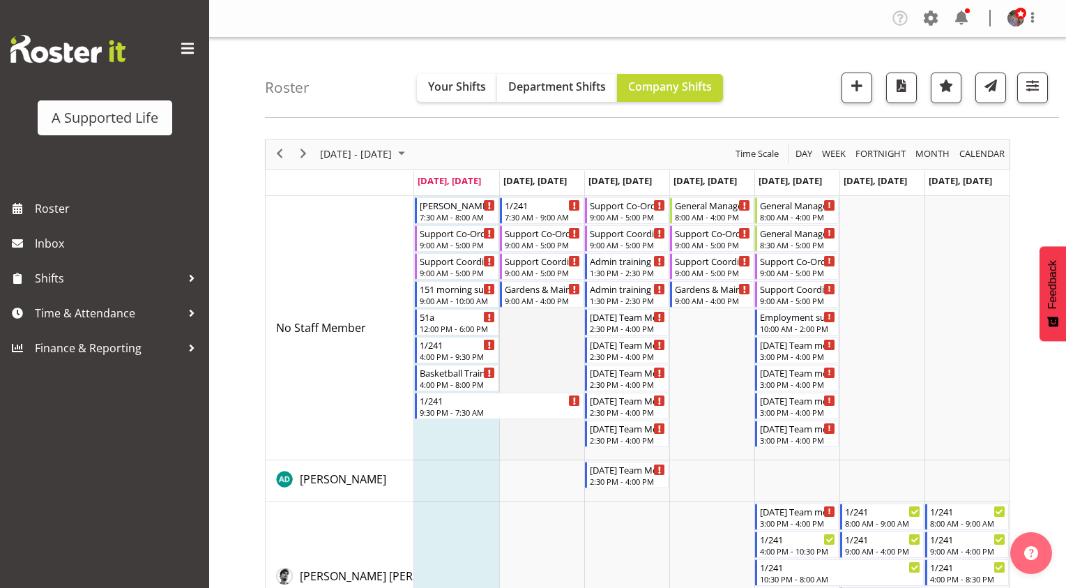
click at [554, 327] on td "Timeline Week of August 11, 2025" at bounding box center [541, 328] width 85 height 264
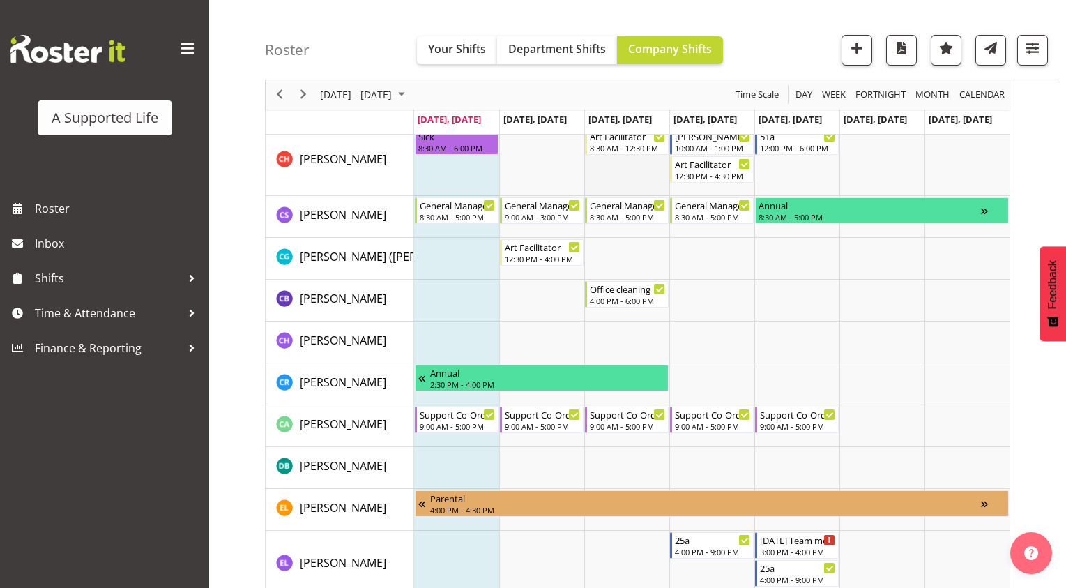
scroll to position [1953, 0]
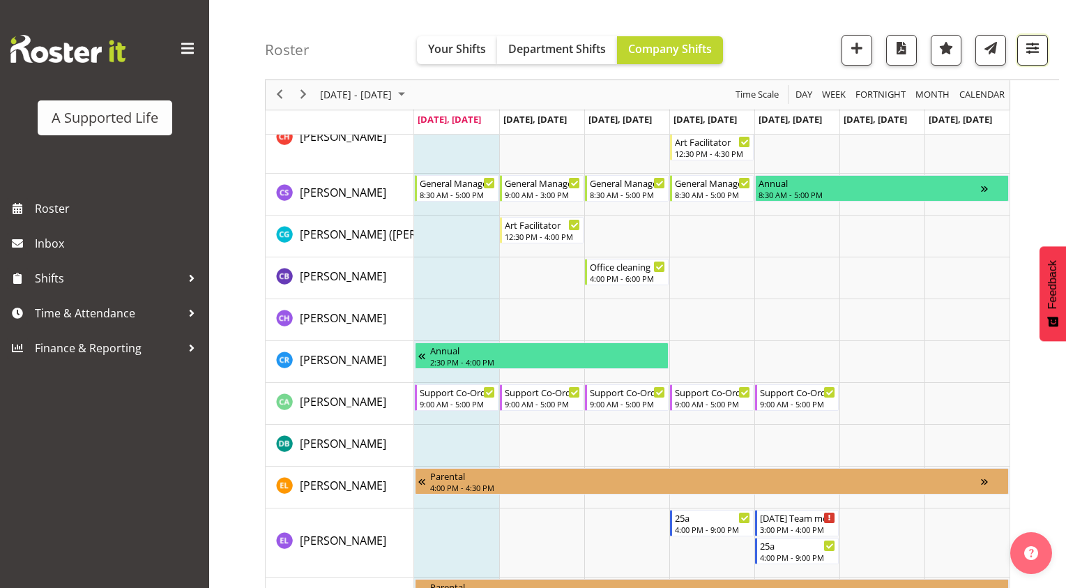
click at [1024, 55] on span "button" at bounding box center [1033, 48] width 18 height 18
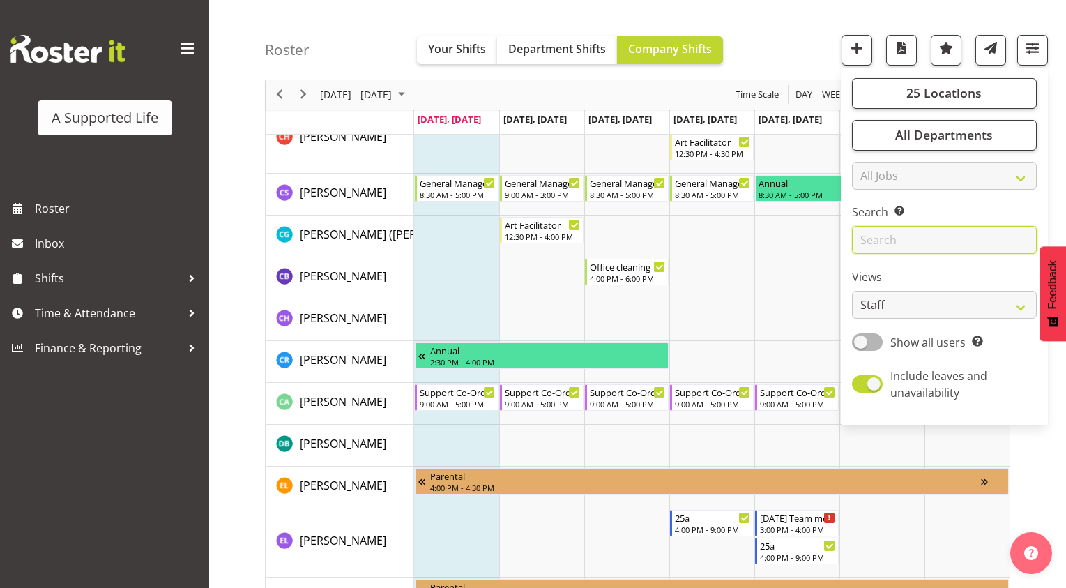
click at [916, 241] on input "text" at bounding box center [944, 241] width 185 height 28
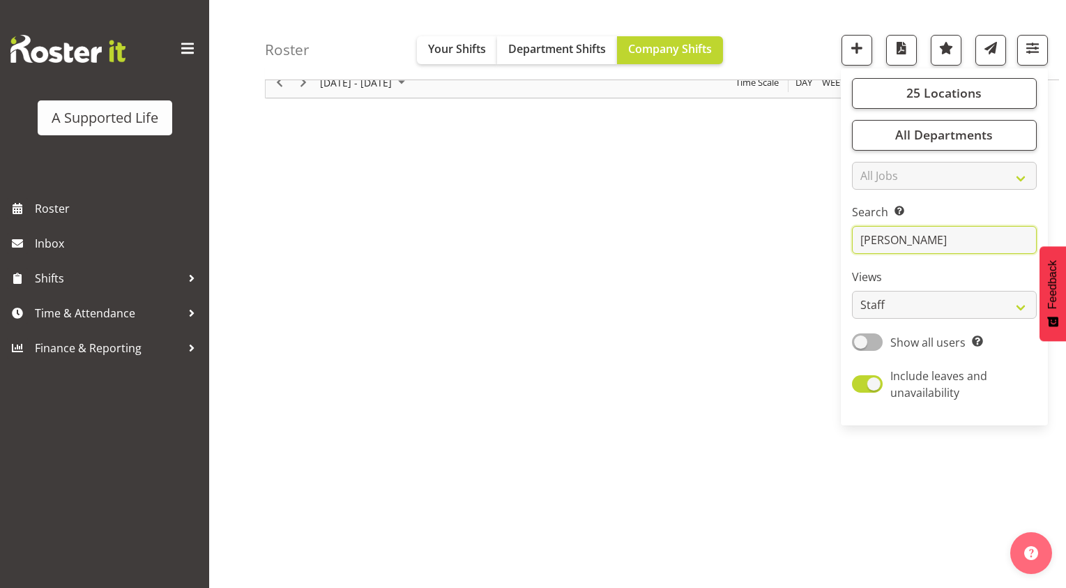
scroll to position [98, 0]
drag, startPoint x: 979, startPoint y: 479, endPoint x: 911, endPoint y: 464, distance: 69.2
click at [978, 479] on div "August 11 - 17, 2025 Today Day Week Fortnight Month calendar Month Agenda Time …" at bounding box center [665, 309] width 801 height 558
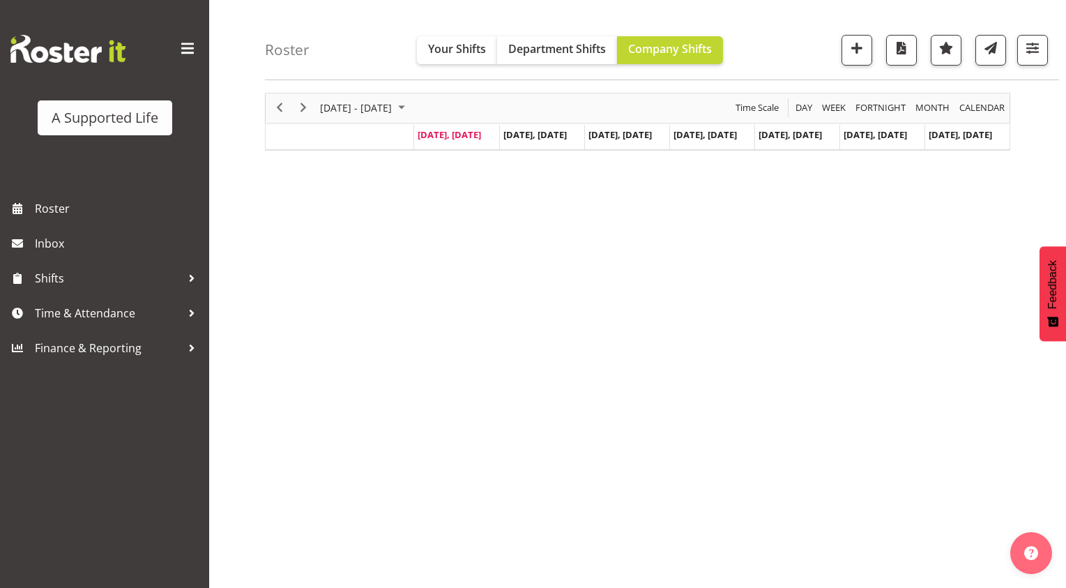
scroll to position [0, 0]
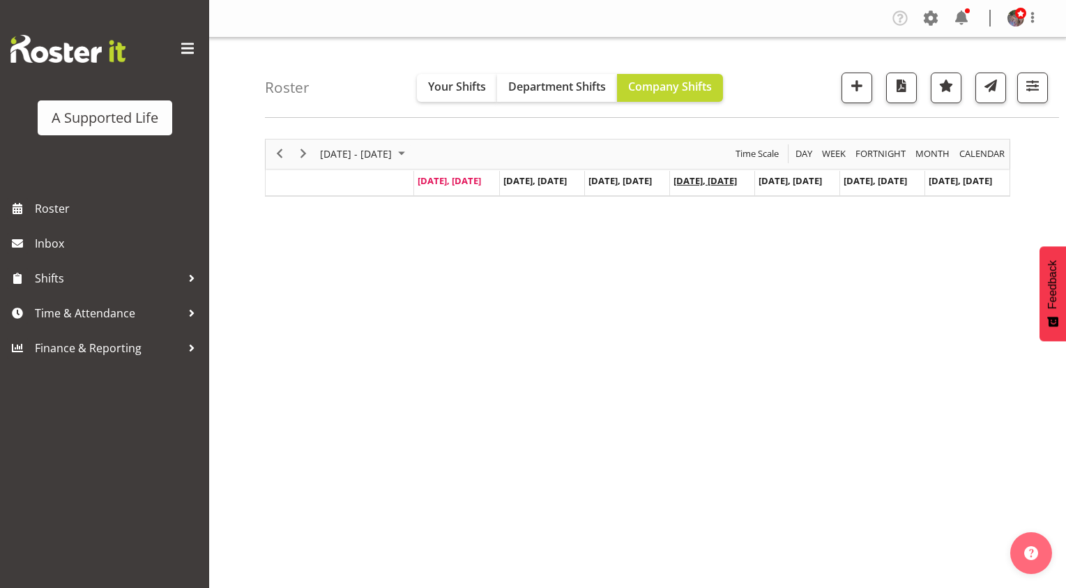
drag, startPoint x: 594, startPoint y: 259, endPoint x: 726, endPoint y: 179, distance: 154.6
click at [594, 258] on div "August 11 - 17, 2025 Today Day Week Fortnight Month calendar Month Agenda Time …" at bounding box center [665, 407] width 801 height 558
click at [1019, 78] on button "button" at bounding box center [1032, 88] width 31 height 31
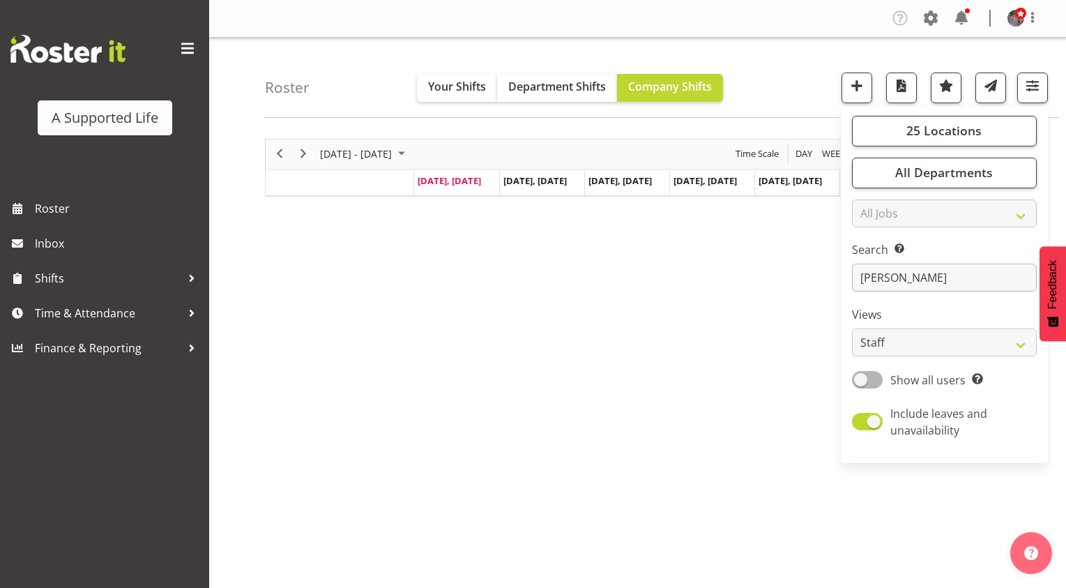
click at [983, 265] on div "Search Search for a particular employee shannon" at bounding box center [944, 266] width 185 height 50
click at [948, 269] on input "shannon" at bounding box center [944, 278] width 185 height 28
drag, startPoint x: 927, startPoint y: 271, endPoint x: 817, endPoint y: 255, distance: 112.0
click at [828, 251] on div "Roster Your Shifts Department Shifts Company Shifts 25 Locations Clear 1.241 Ed…" at bounding box center [637, 362] width 857 height 649
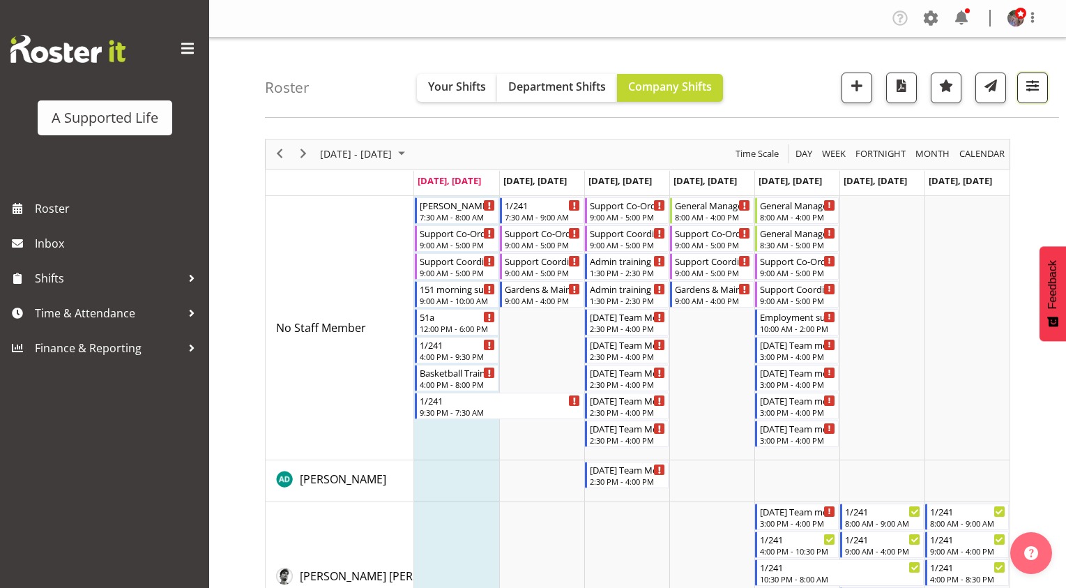
click at [1024, 86] on span "button" at bounding box center [1033, 86] width 18 height 18
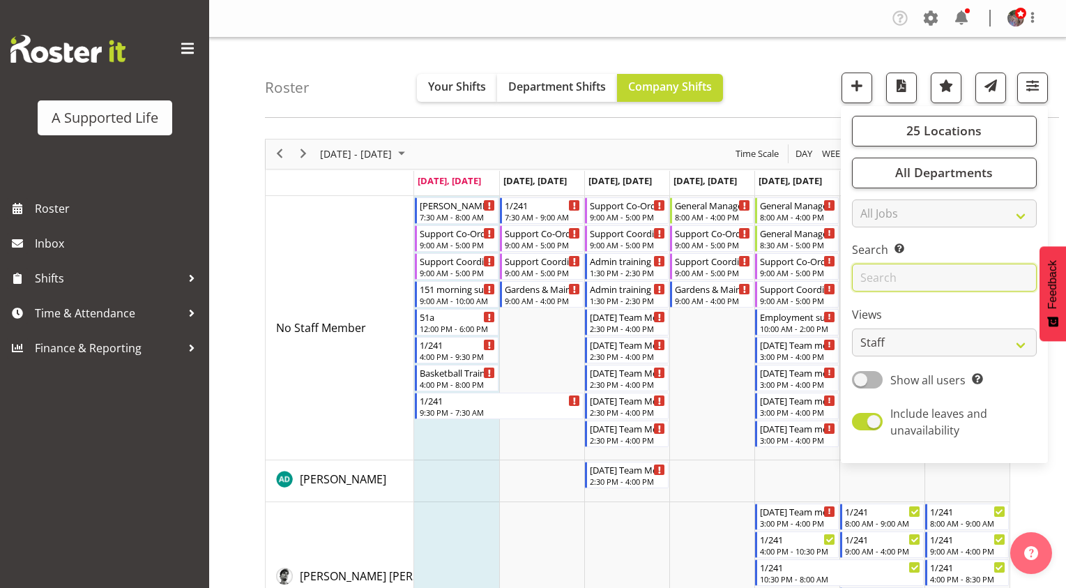
click at [920, 285] on input "text" at bounding box center [944, 278] width 185 height 28
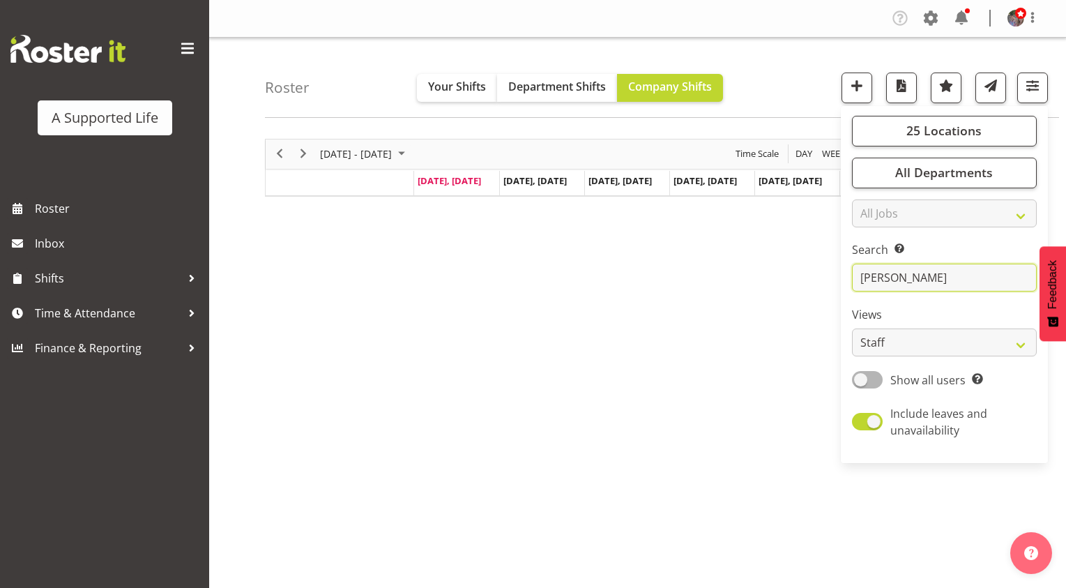
click at [927, 277] on input "shannon" at bounding box center [944, 278] width 185 height 28
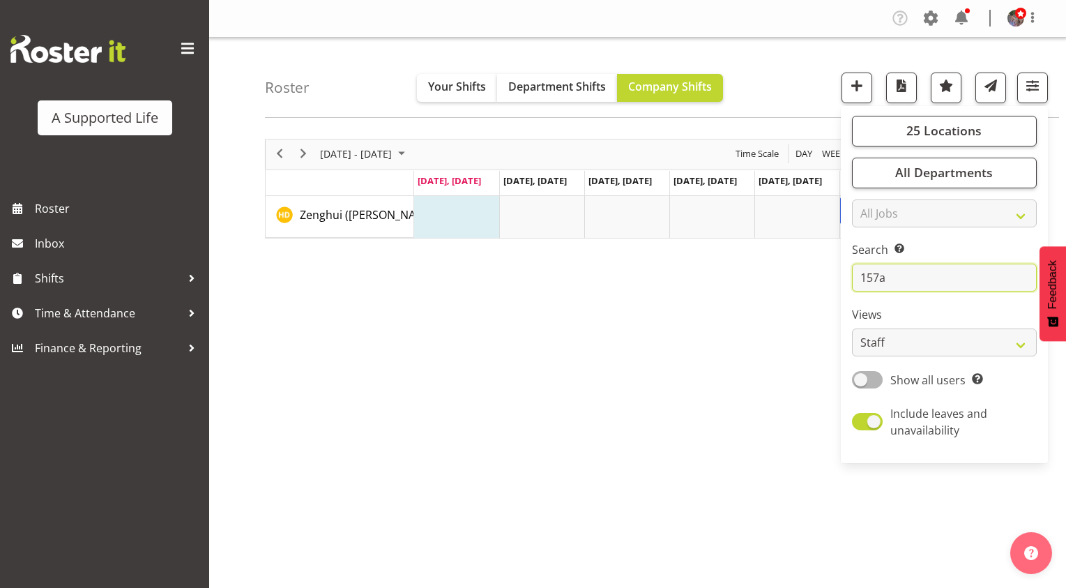
type input "157a"
click at [841, 301] on div "August 11 - 17, 2025 Today Day Week Fortnight Month calendar Month Agenda Time …" at bounding box center [665, 407] width 801 height 558
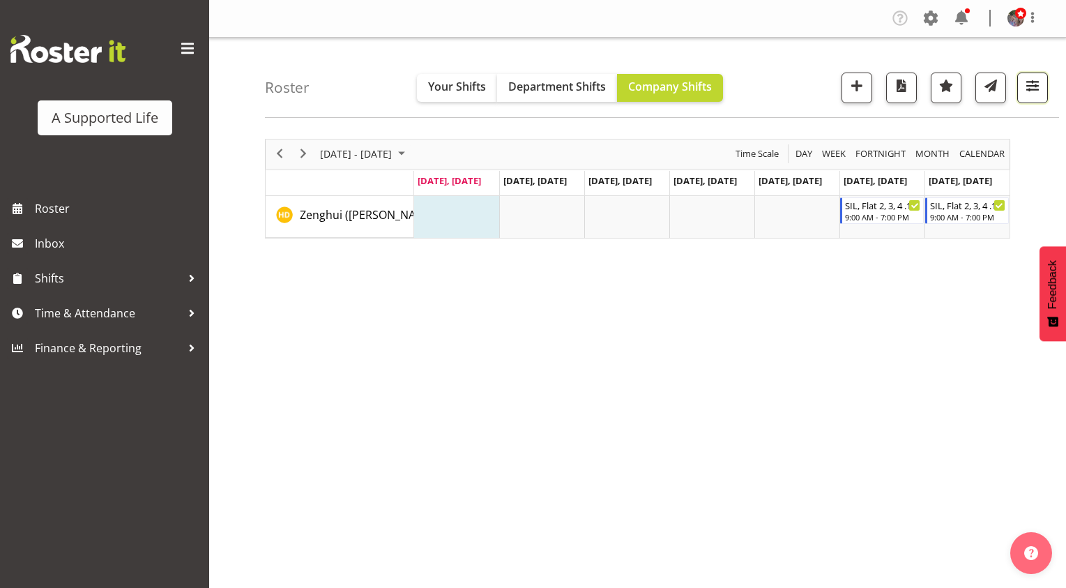
click at [1041, 86] on span "button" at bounding box center [1033, 86] width 18 height 18
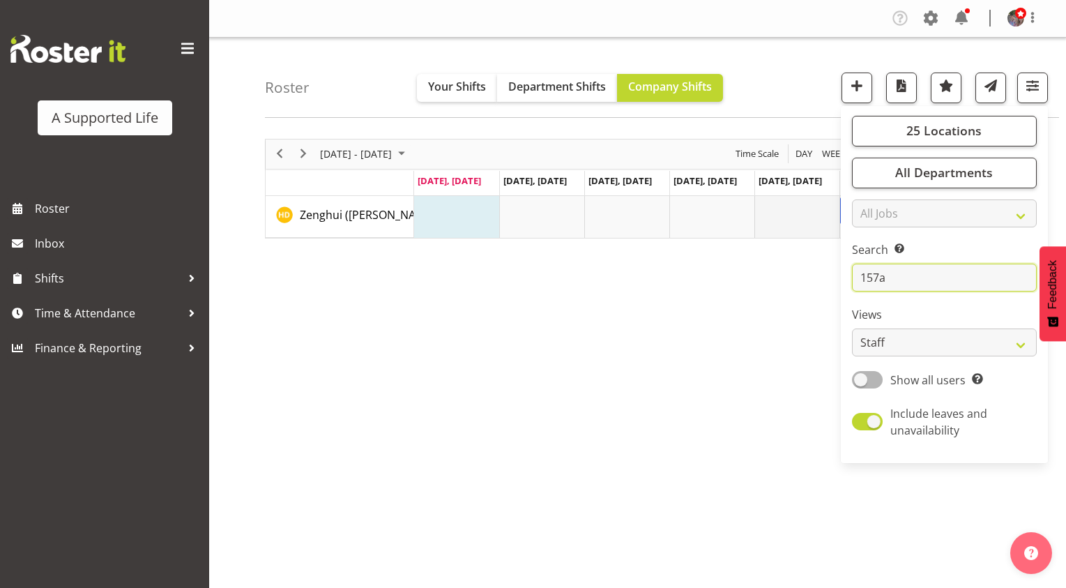
drag, startPoint x: 937, startPoint y: 272, endPoint x: 782, endPoint y: 236, distance: 158.8
click at [781, 236] on div "Roster Your Shifts Department Shifts Company Shifts 25 Locations Clear 1.241 Ed…" at bounding box center [637, 362] width 857 height 649
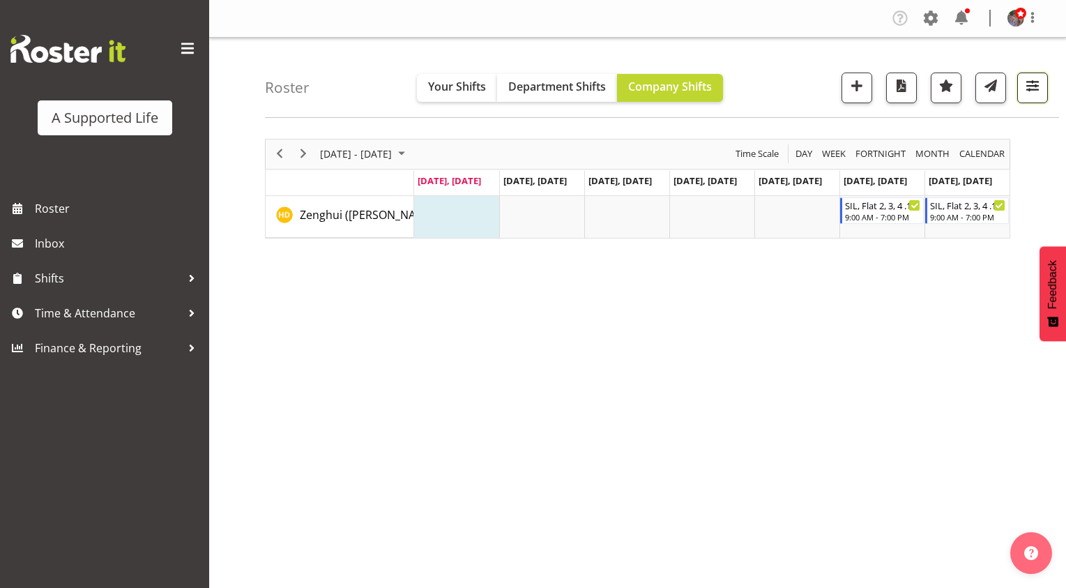
click at [1039, 82] on span "button" at bounding box center [1033, 86] width 18 height 18
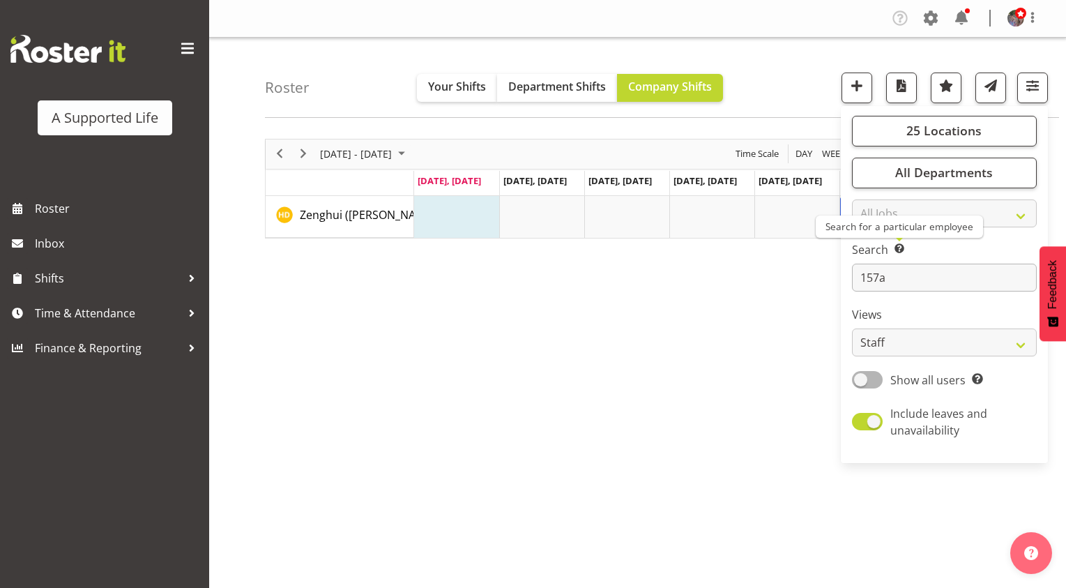
drag, startPoint x: 905, startPoint y: 257, endPoint x: 895, endPoint y: 268, distance: 15.3
click at [904, 257] on div at bounding box center [899, 250] width 11 height 15
drag, startPoint x: 893, startPoint y: 272, endPoint x: 48, endPoint y: 201, distance: 848.1
click at [826, 259] on div "Roster Your Shifts Department Shifts Company Shifts 25 Locations Clear 1.241 Ed…" at bounding box center [637, 362] width 857 height 649
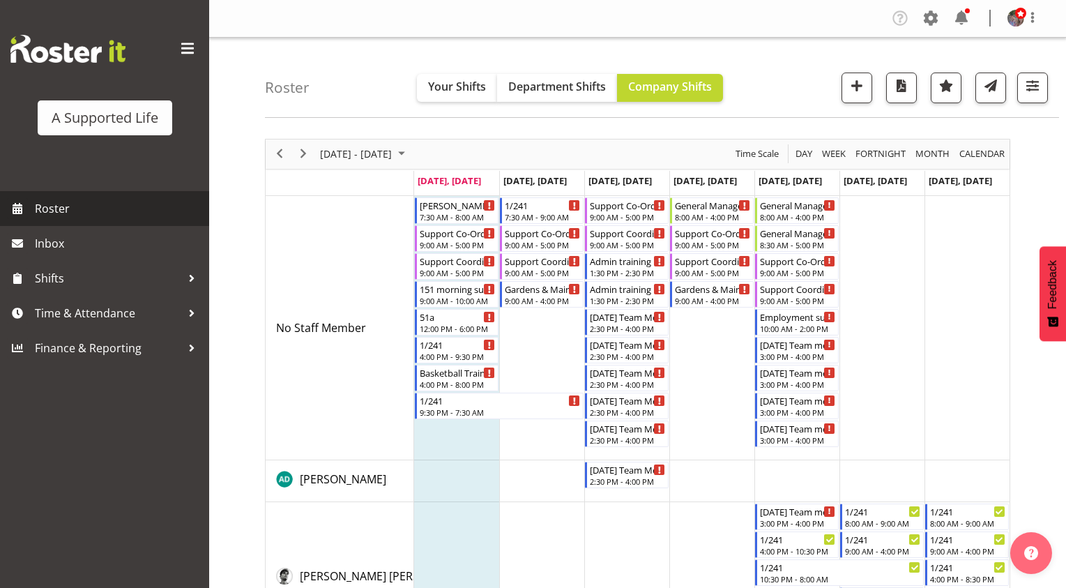
click at [48, 201] on span "Roster" at bounding box center [118, 208] width 167 height 21
click at [52, 209] on span "Roster" at bounding box center [118, 208] width 167 height 21
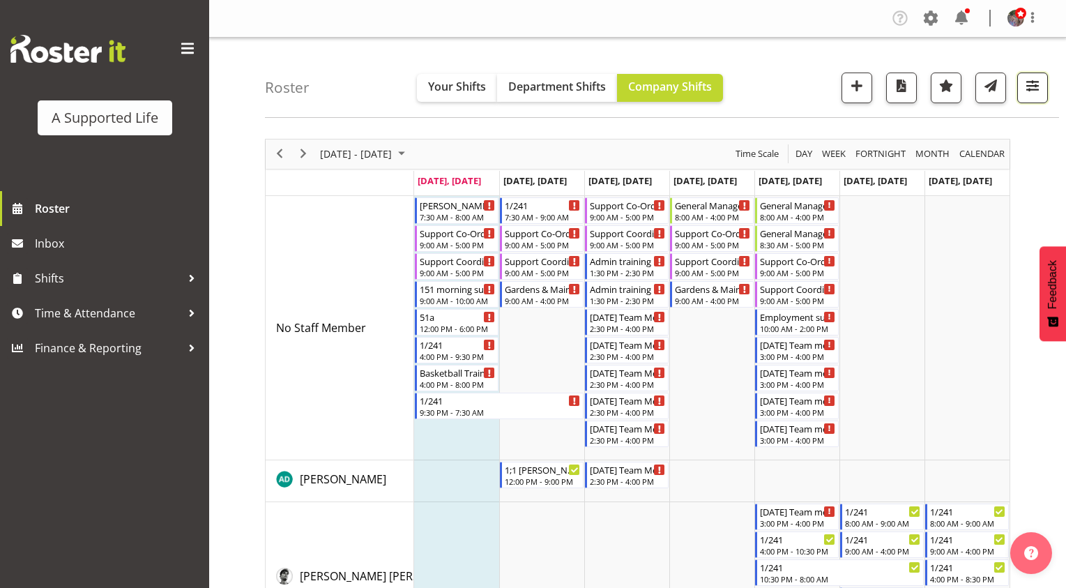
click at [1028, 91] on span "button" at bounding box center [1033, 86] width 18 height 18
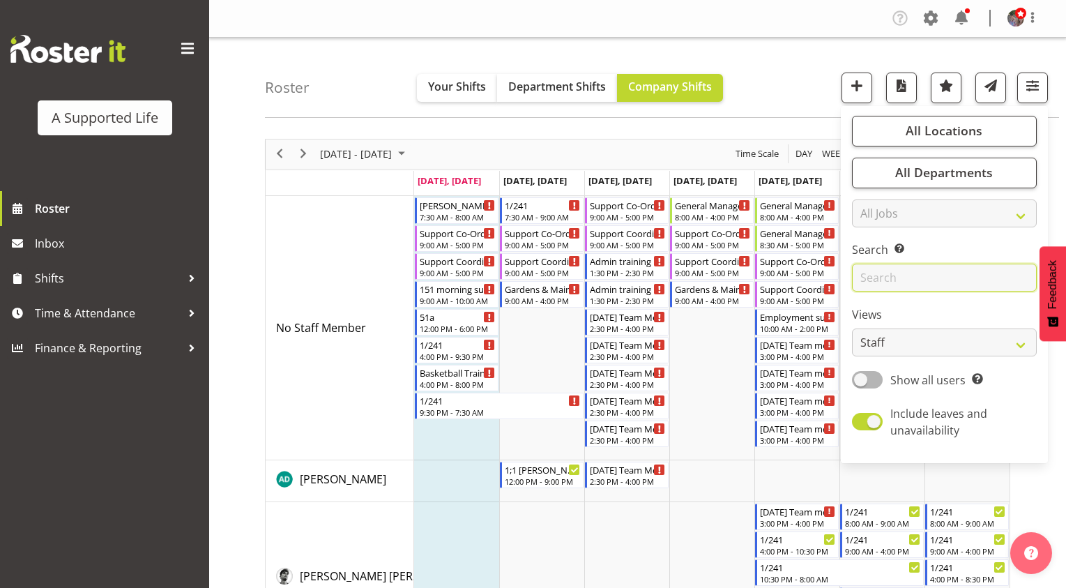
click at [945, 284] on input "text" at bounding box center [944, 278] width 185 height 28
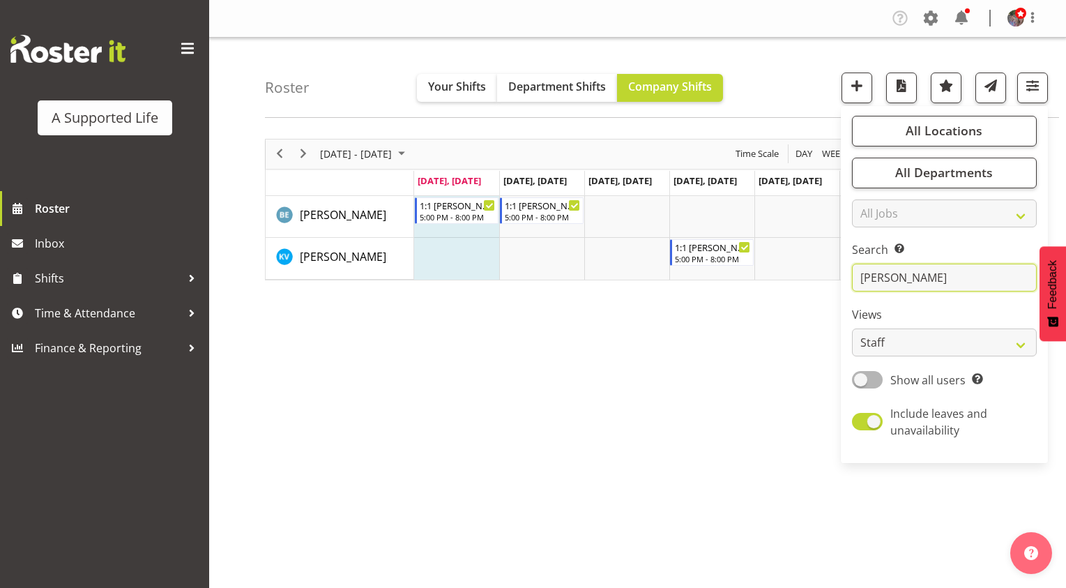
type input "shannon"
click at [680, 360] on div "August 11 - 17, 2025 Today Day Week Fortnight Month calendar Month Agenda Time …" at bounding box center [665, 407] width 801 height 558
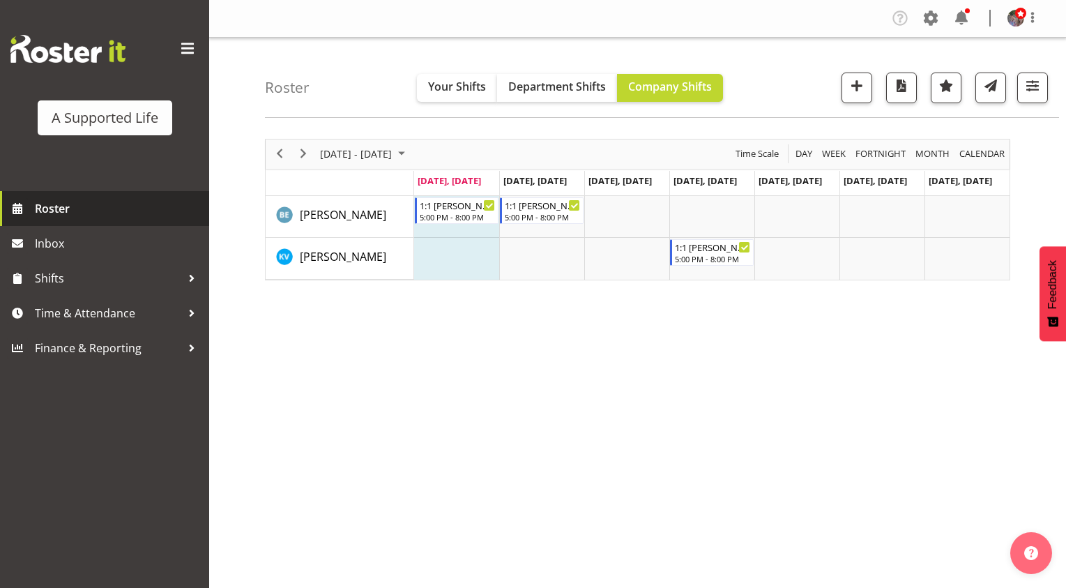
click at [64, 205] on span "Roster" at bounding box center [118, 208] width 167 height 21
